Goal: Information Seeking & Learning: Learn about a topic

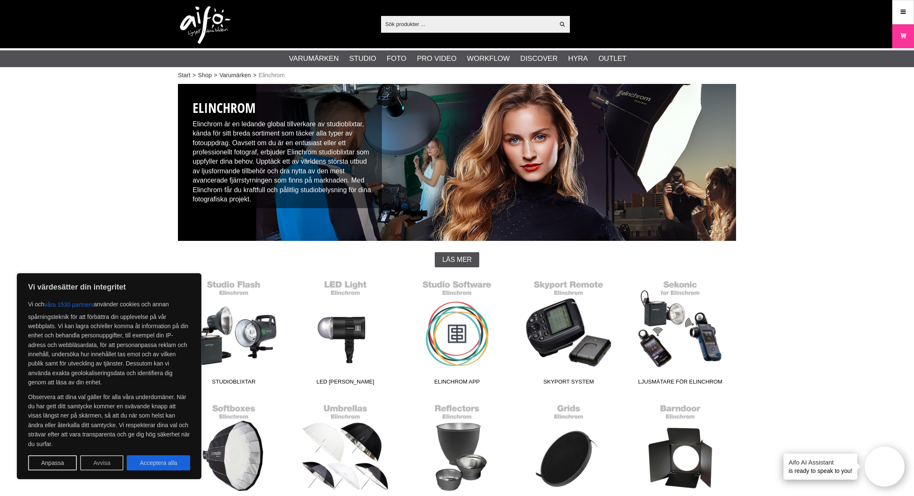
click at [88, 463] on button "Avvisa" at bounding box center [101, 463] width 43 height 15
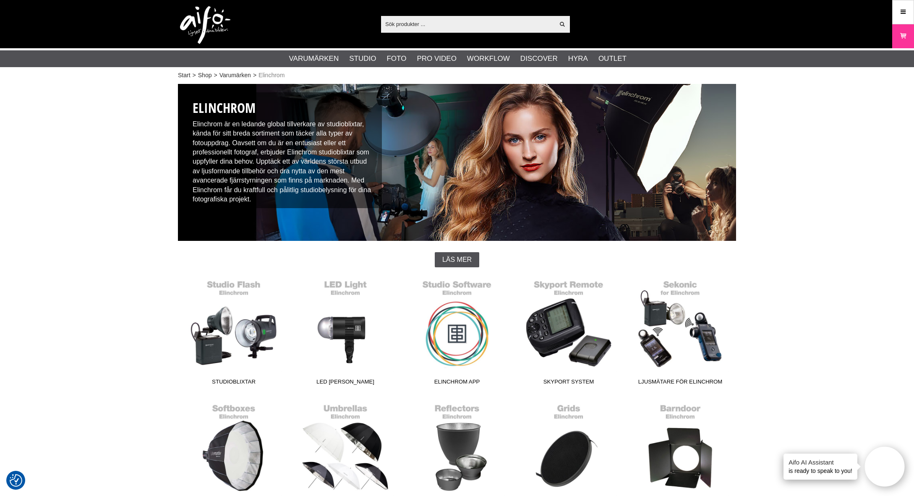
scroll to position [75, 0]
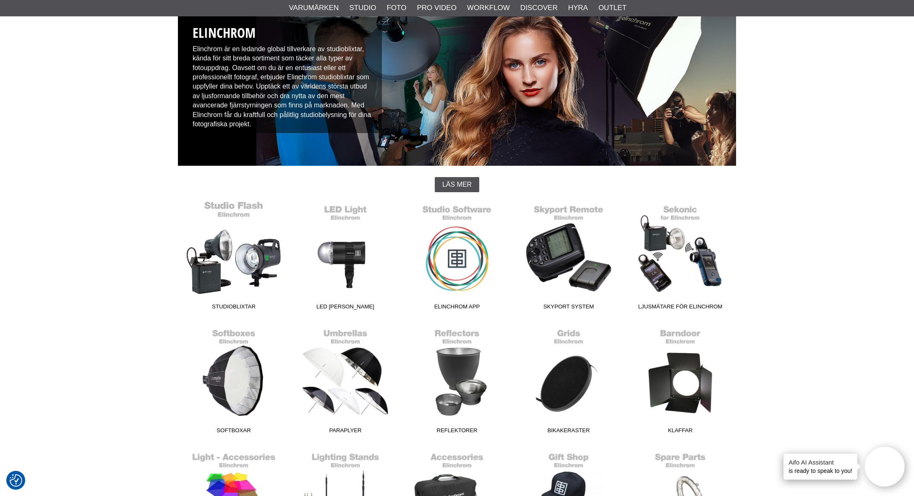
click at [213, 258] on link "Studioblixtar" at bounding box center [234, 257] width 112 height 113
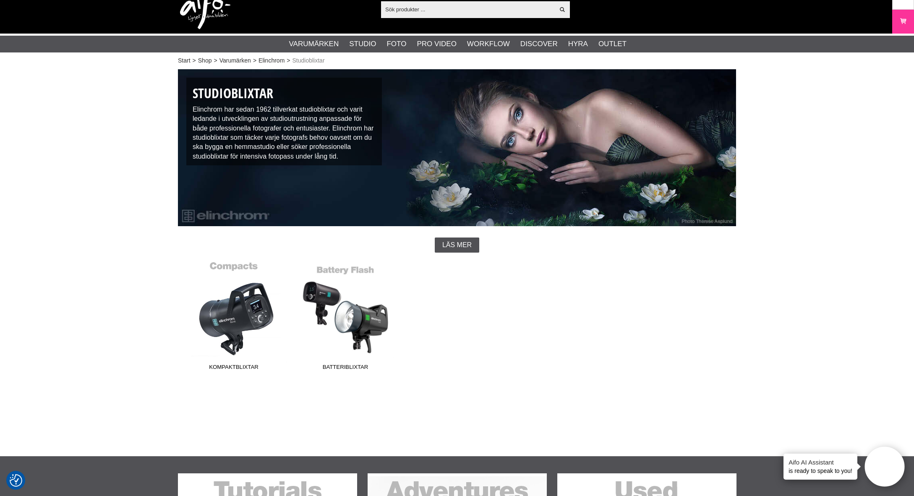
scroll to position [88, 0]
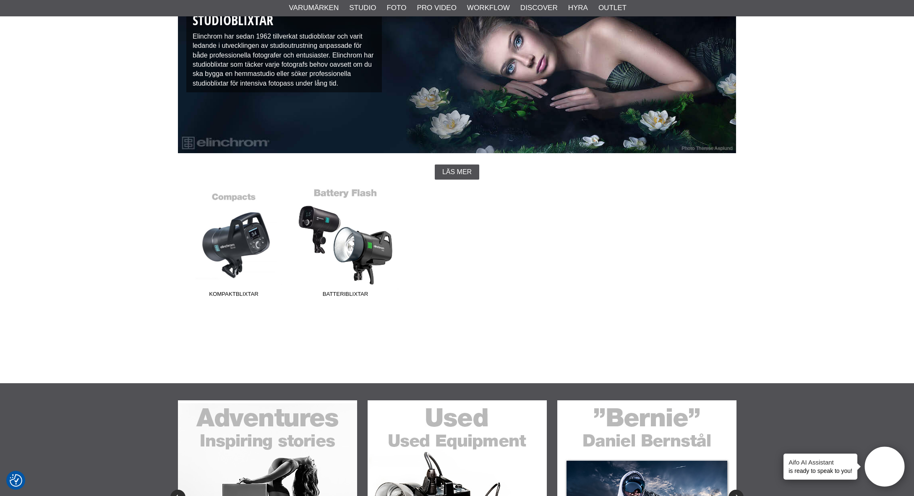
click at [356, 252] on link "Batteriblixtar" at bounding box center [346, 244] width 112 height 113
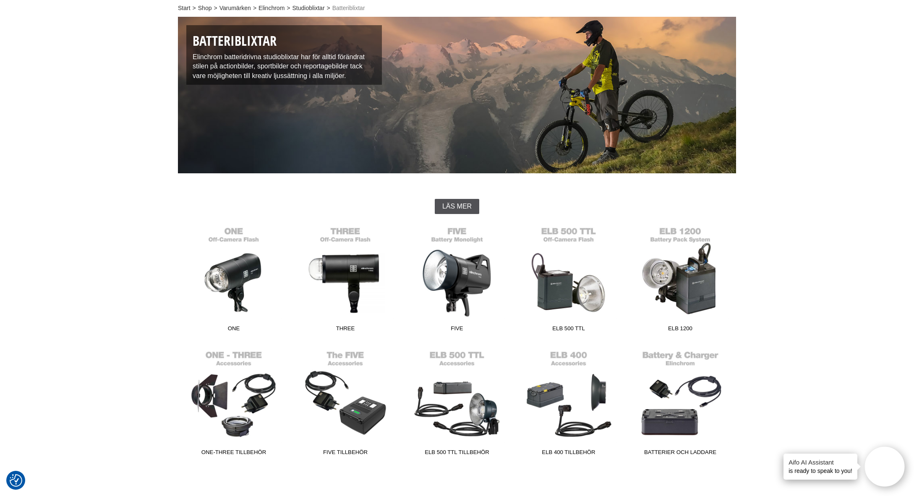
scroll to position [210, 0]
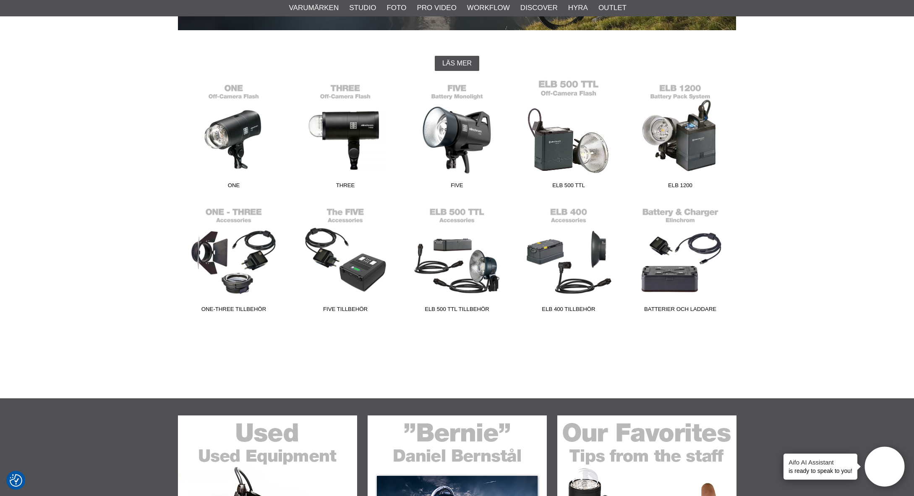
click at [573, 148] on link "ELB 500 TTL" at bounding box center [569, 135] width 112 height 113
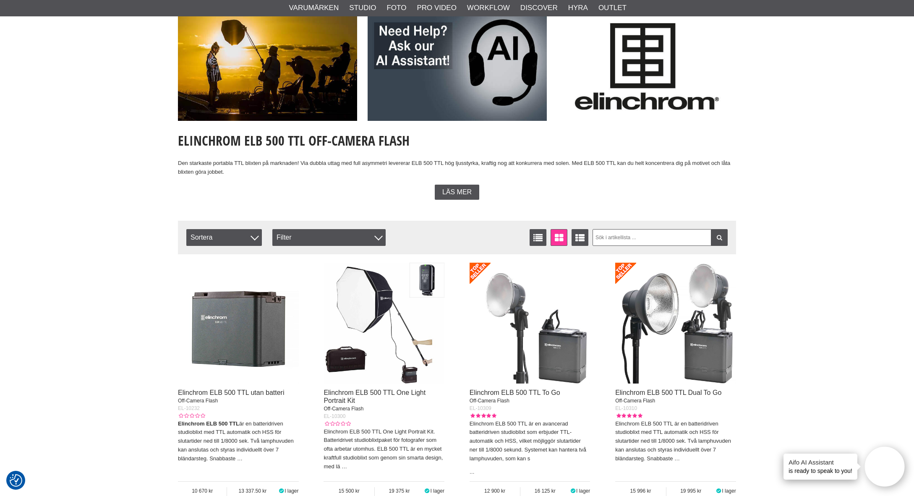
scroll to position [164, 0]
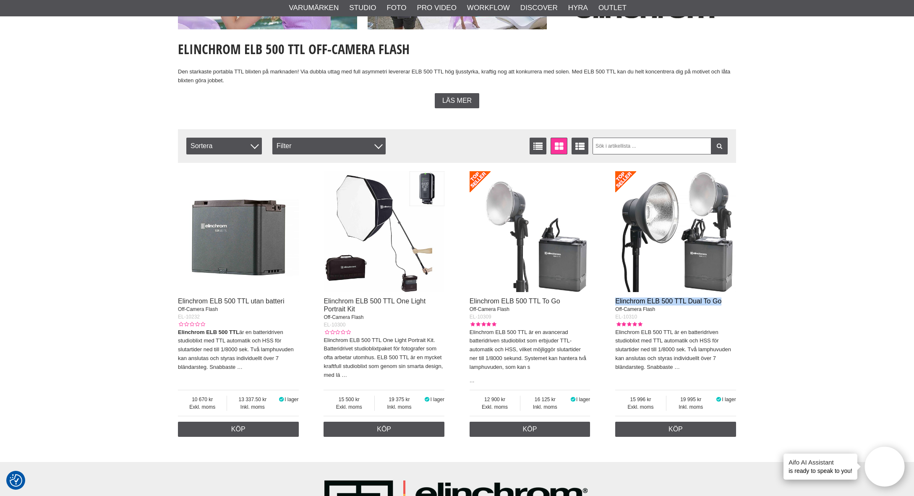
drag, startPoint x: 613, startPoint y: 301, endPoint x: 721, endPoint y: 298, distance: 108.4
click at [721, 298] on div "Elinchrom ELB 500 TTL utan batteri Off-Camera Flash EL-10232 Elinchrom ELB 500 …" at bounding box center [457, 304] width 558 height 274
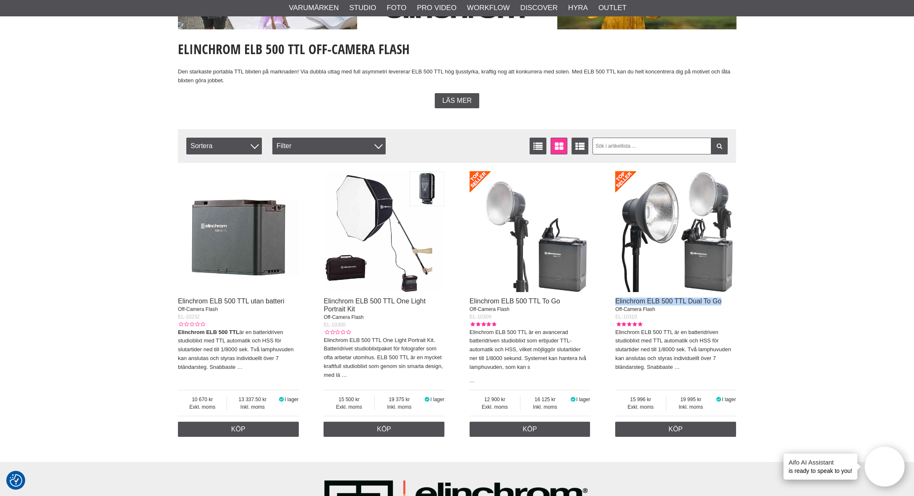
copy link "Elinchrom ELB 500 TTL Dual To Go"
